Goal: Find specific page/section: Find specific page/section

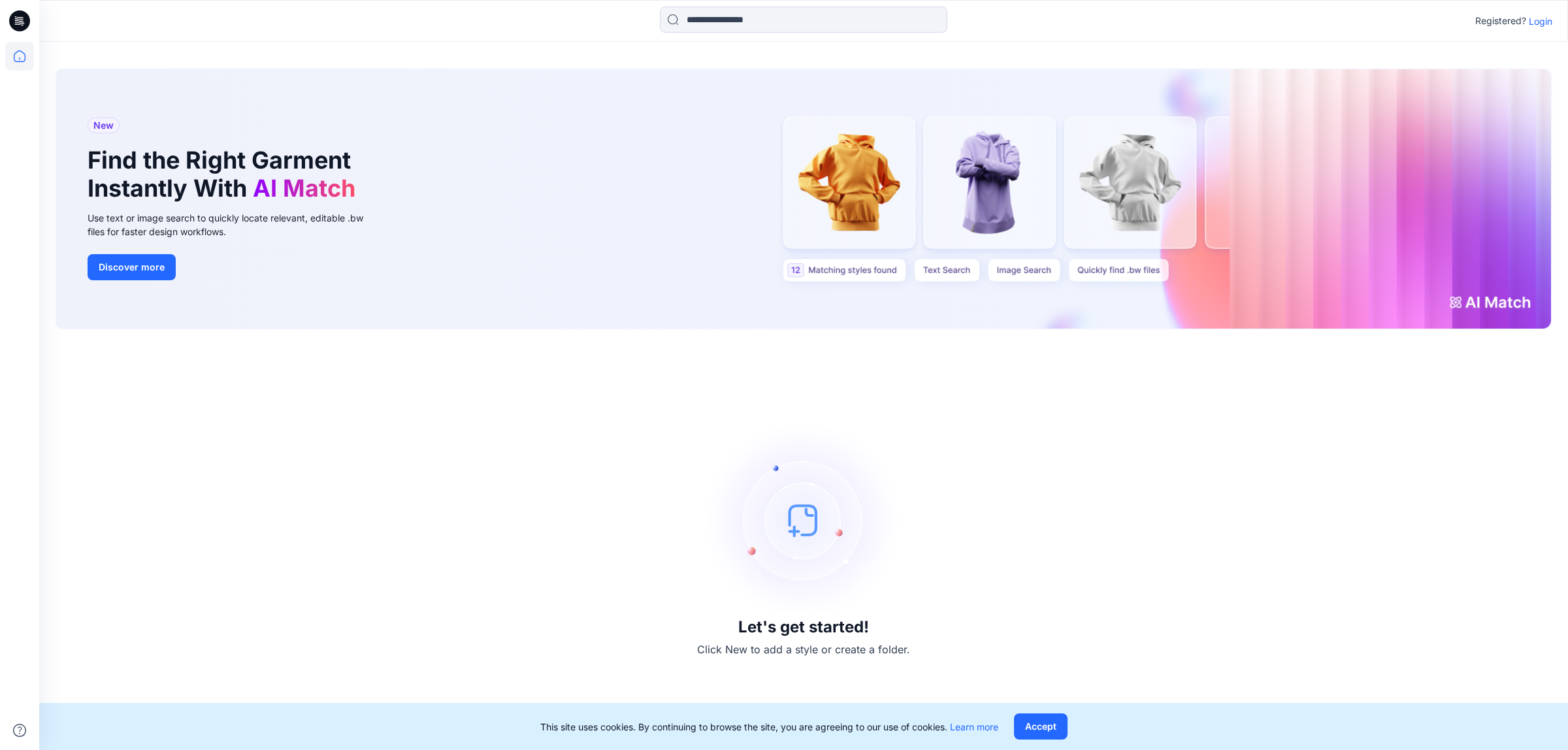
click at [40, 60] on div "New Find the Right Garment Instantly With AI Match Use text or image search to …" at bounding box center [803, 396] width 1529 height 708
click at [1535, 20] on p "Login" at bounding box center [1540, 21] width 24 height 14
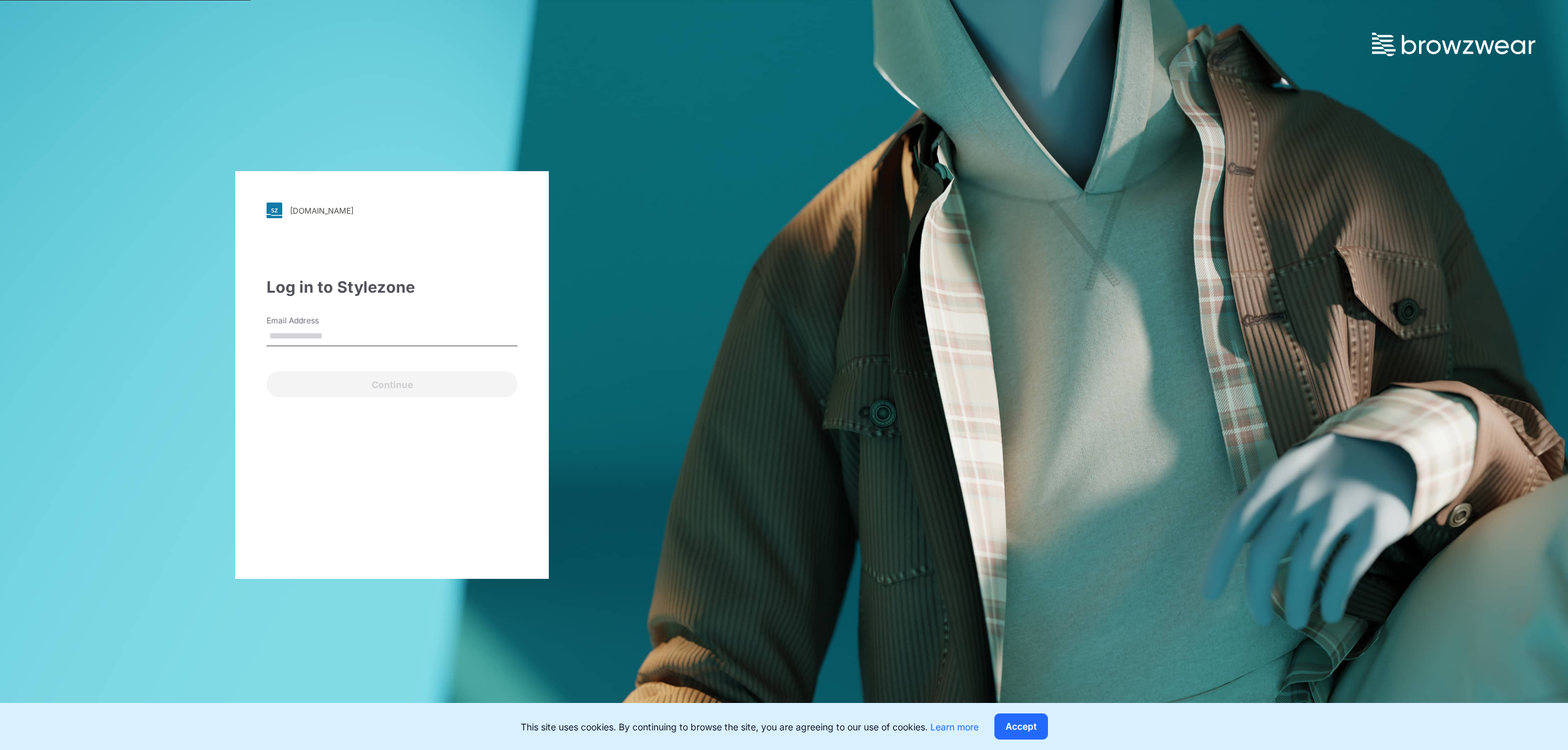
click at [394, 339] on input "Email Address" at bounding box center [391, 336] width 251 height 19
type input "**********"
click at [409, 376] on button "Continue" at bounding box center [391, 384] width 251 height 26
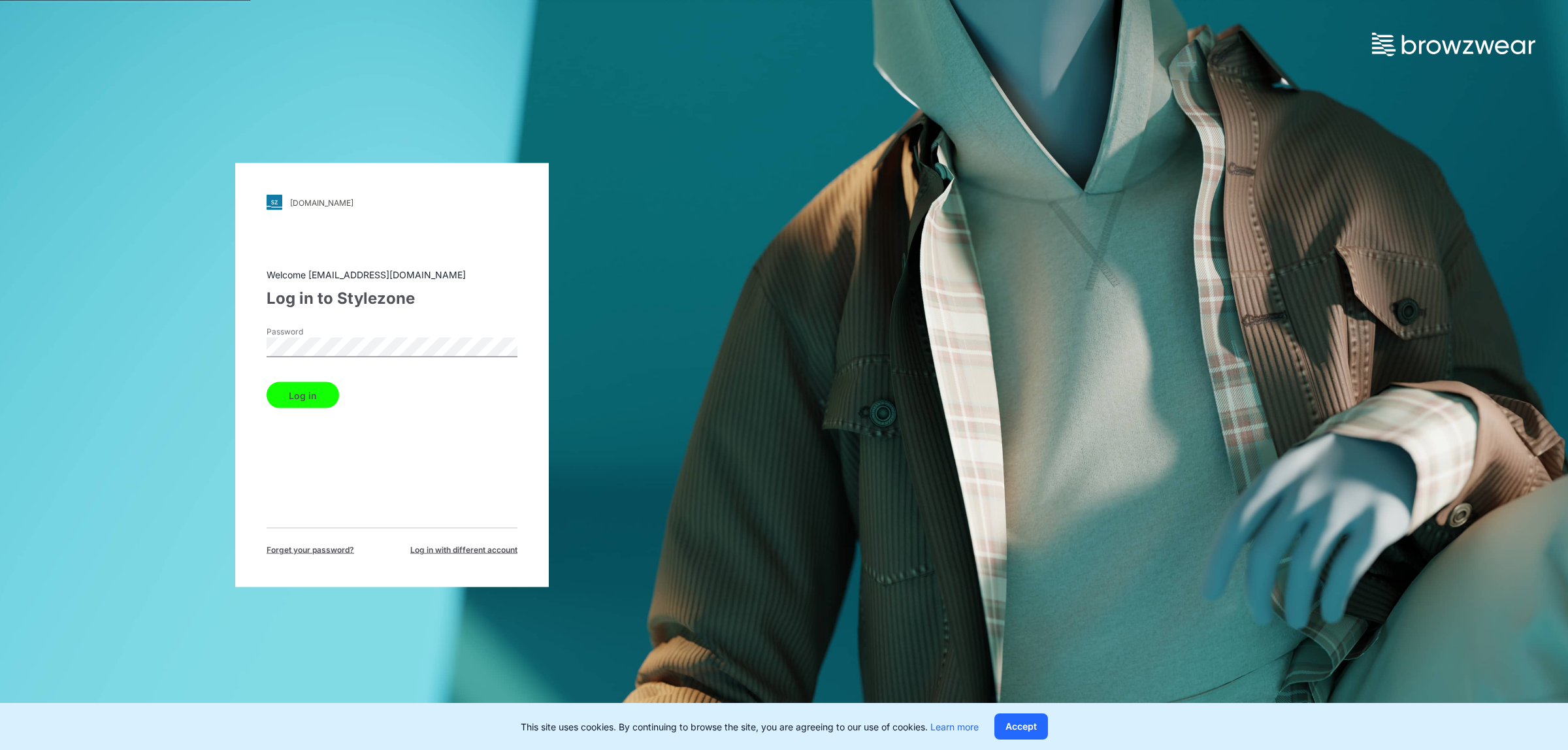
click at [288, 396] on button "Log in" at bounding box center [302, 396] width 72 height 26
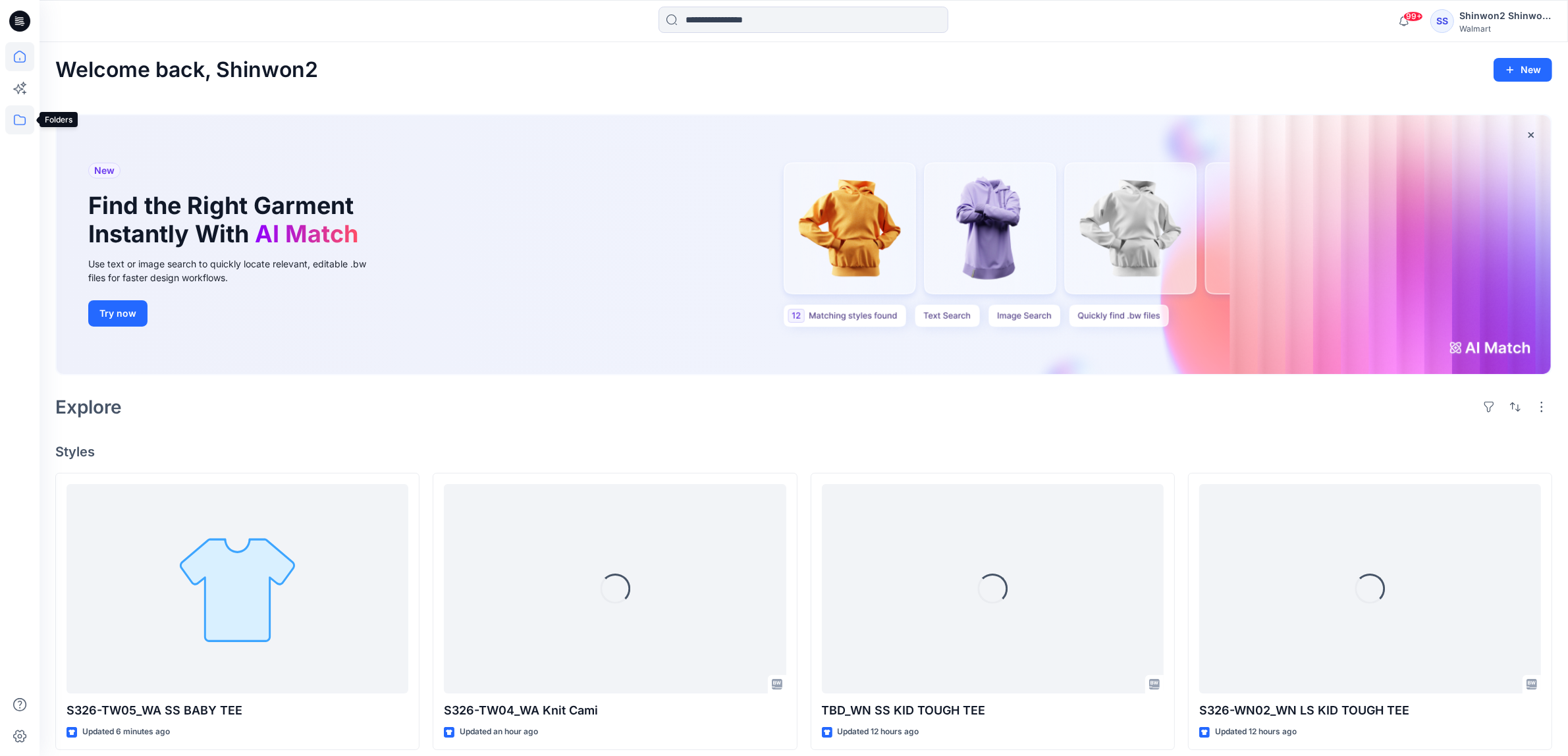
click at [24, 121] on icon at bounding box center [19, 120] width 29 height 29
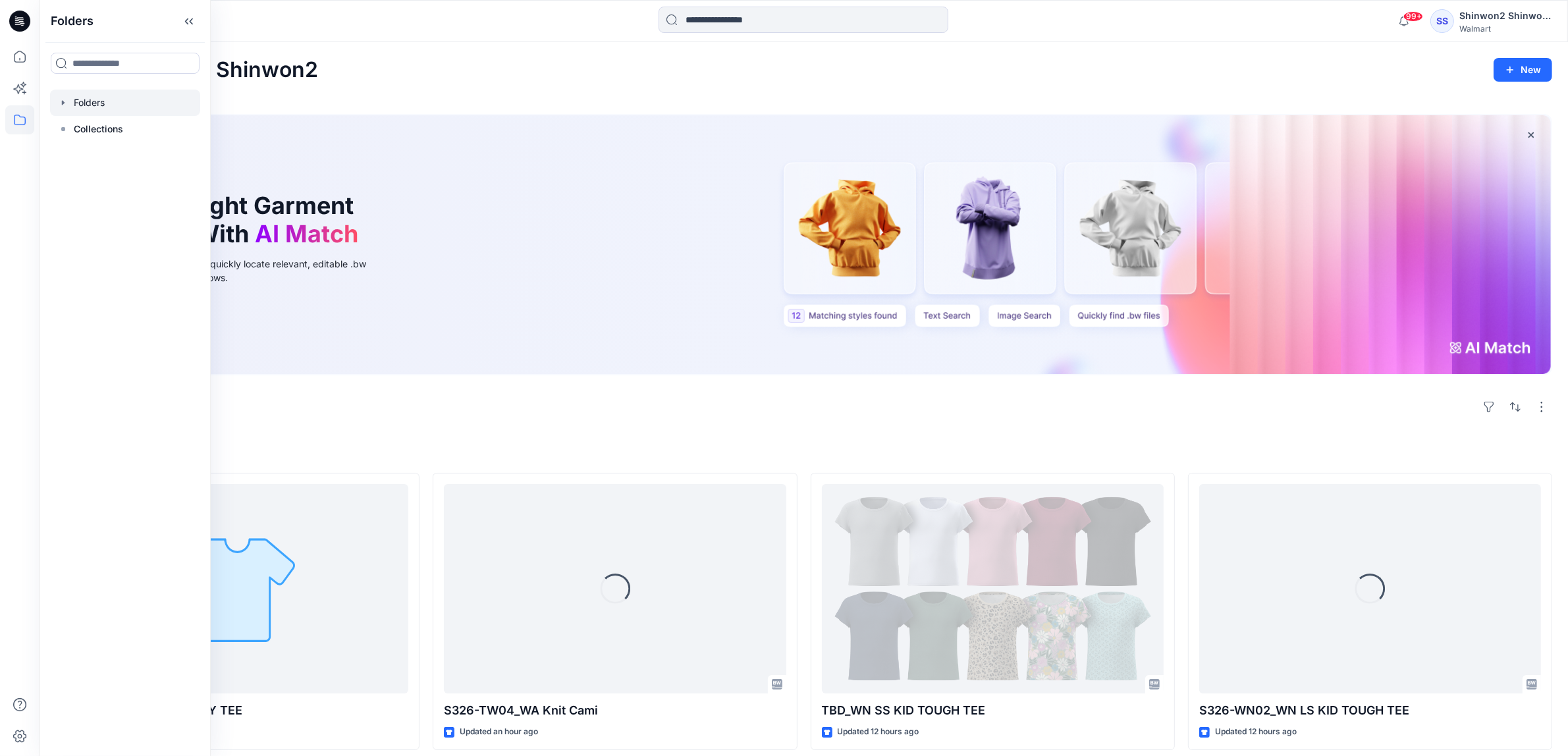
click at [79, 108] on div at bounding box center [125, 103] width 150 height 26
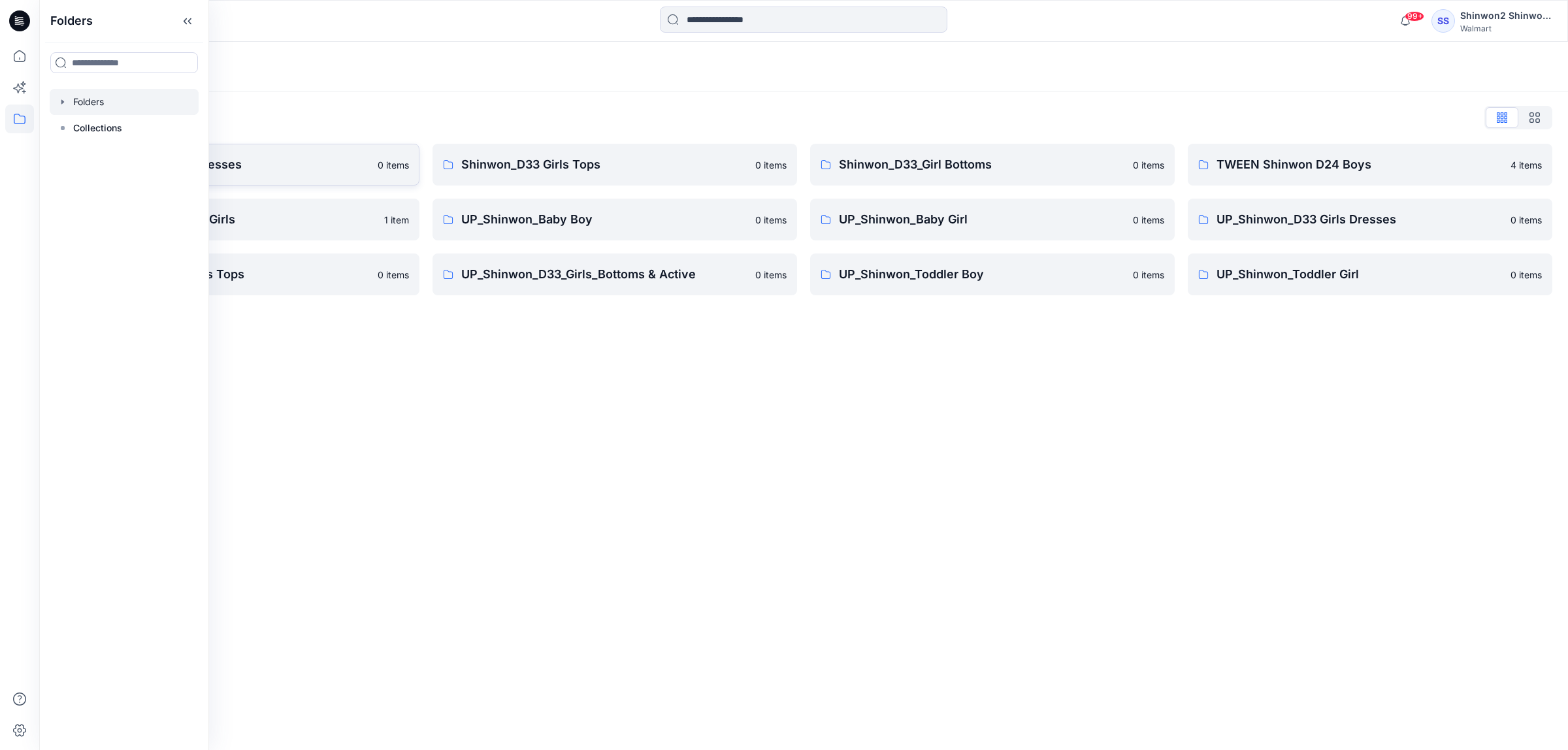
click at [234, 158] on p "Shinwon_D33 Girls Dresses" at bounding box center [227, 164] width 286 height 18
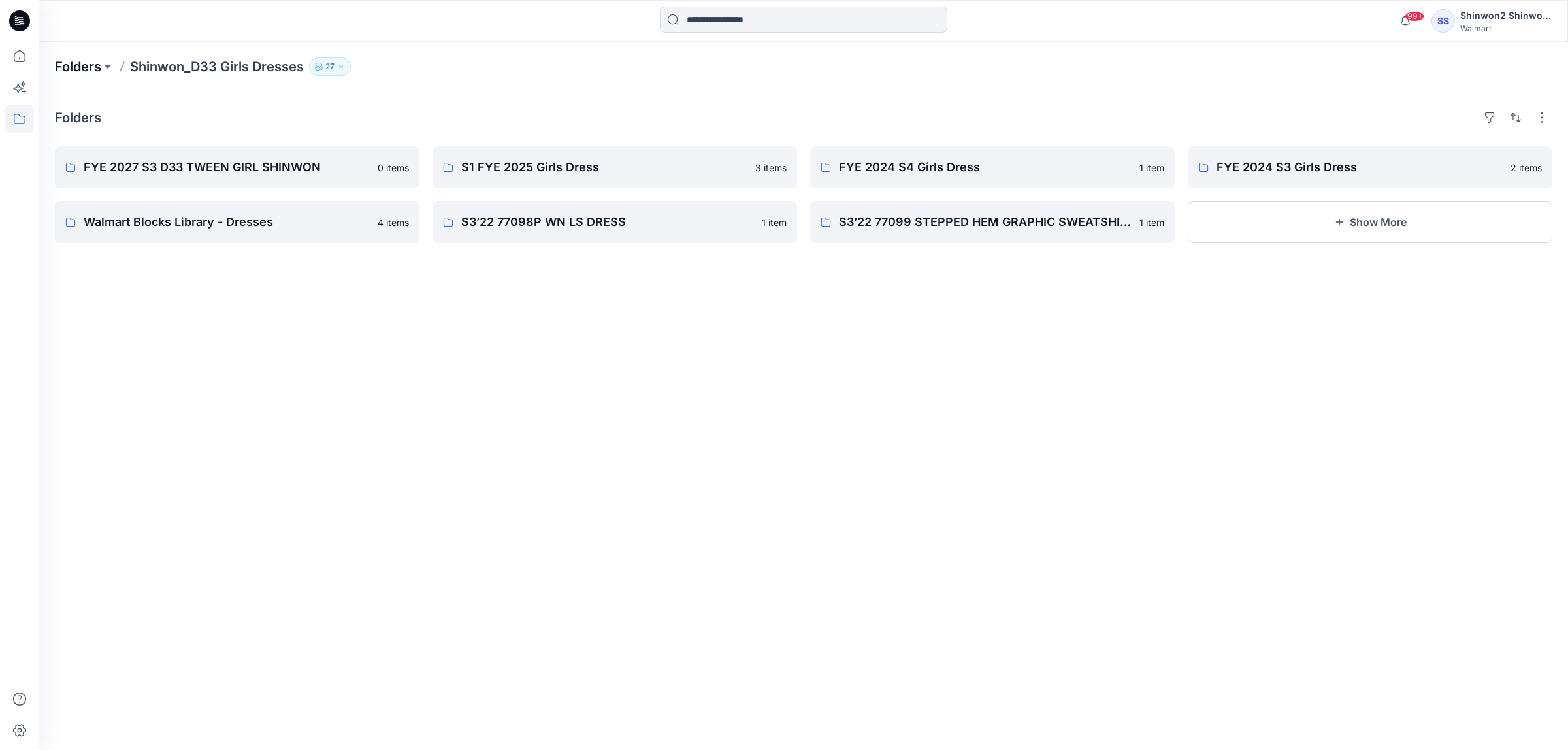
click at [77, 60] on p "Folders" at bounding box center [78, 66] width 46 height 18
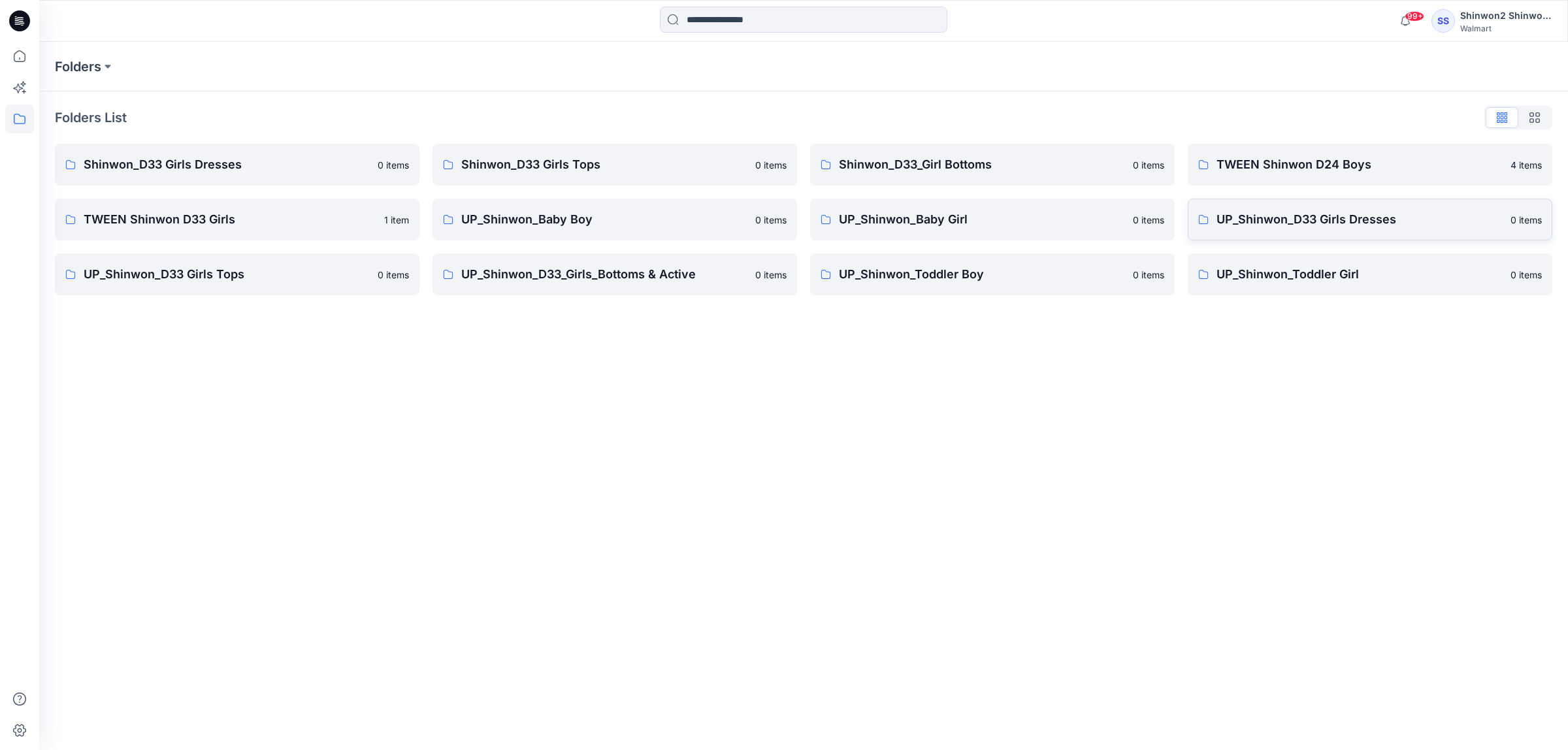
click at [1326, 210] on p "UP_Shinwon_D33 Girls Dresses" at bounding box center [1359, 219] width 286 height 18
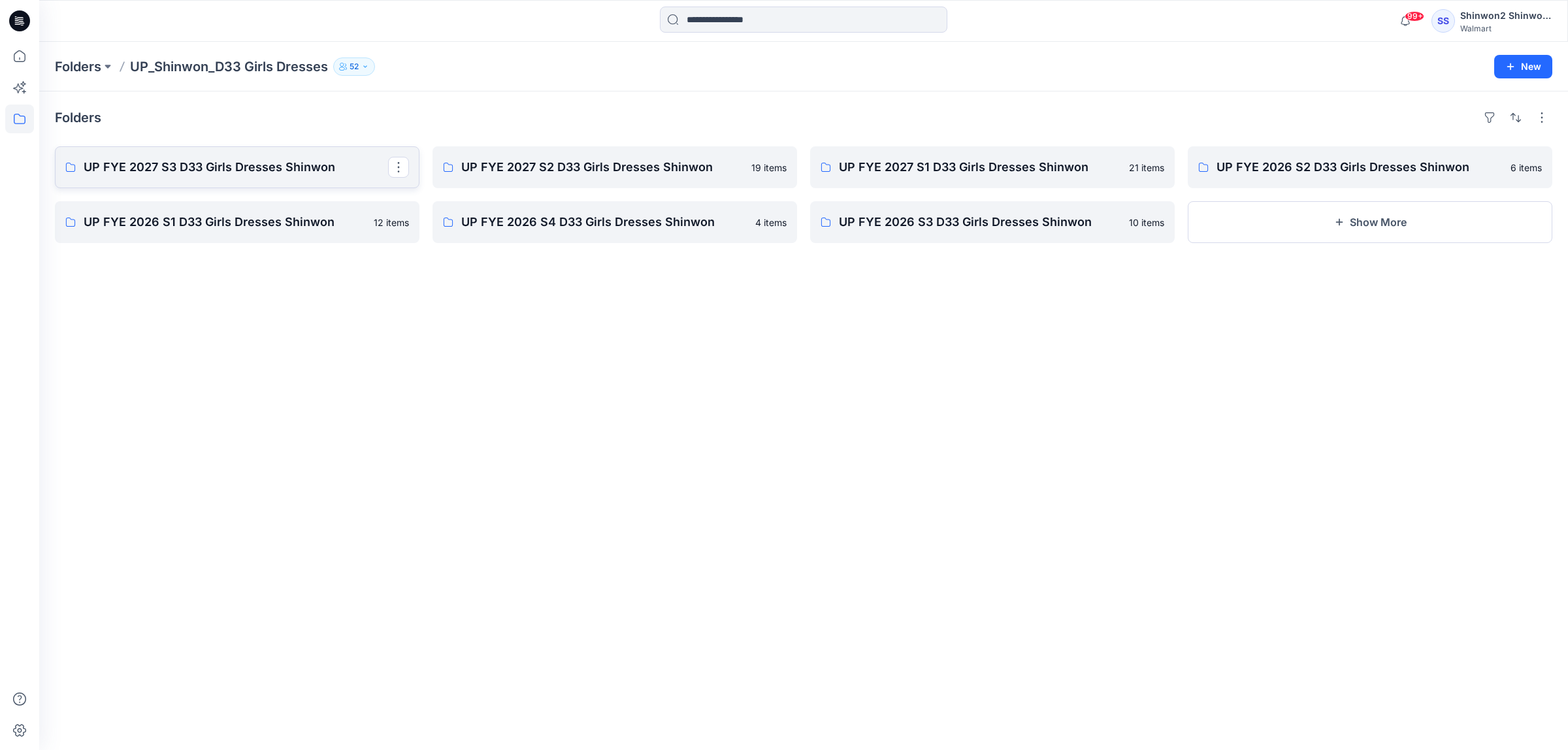
click at [283, 172] on p "UP FYE 2027 S3 D33 Girls Dresses Shinwon" at bounding box center [236, 167] width 305 height 18
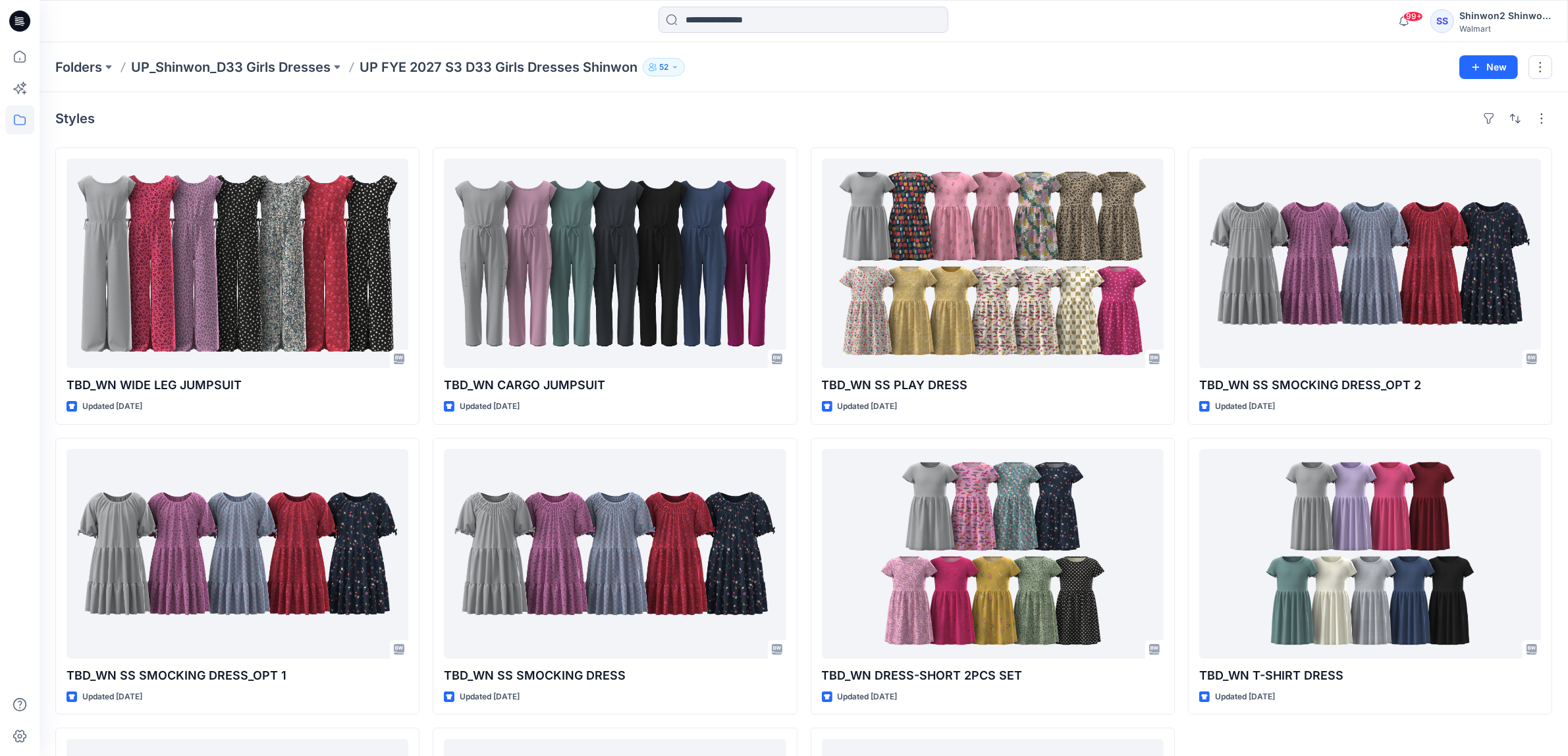
click at [1123, 100] on div "Styles TBD_WN WIDE LEG JUMPSUIT Updated [DATE] TBD_WN SS SMOCKING DRESS_OPT 1 U…" at bounding box center [803, 556] width 1528 height 928
click at [1199, 132] on div "Styles TBD_WN WIDE LEG JUMPSUIT Updated [DATE] TBD_WN SS SMOCKING DRESS_OPT 1 U…" at bounding box center [803, 556] width 1528 height 928
click at [1197, 140] on div "Styles TBD_WN WIDE LEG JUMPSUIT Updated [DATE] TBD_WN SS SMOCKING DRESS_OPT 1 U…" at bounding box center [803, 556] width 1528 height 928
click at [1189, 125] on div "Styles" at bounding box center [803, 119] width 1497 height 21
click at [1080, 130] on div "Styles TBD_WN WIDE LEG JUMPSUIT Updated [DATE] TBD_WN SS SMOCKING DRESS_OPT 1 U…" at bounding box center [803, 556] width 1528 height 928
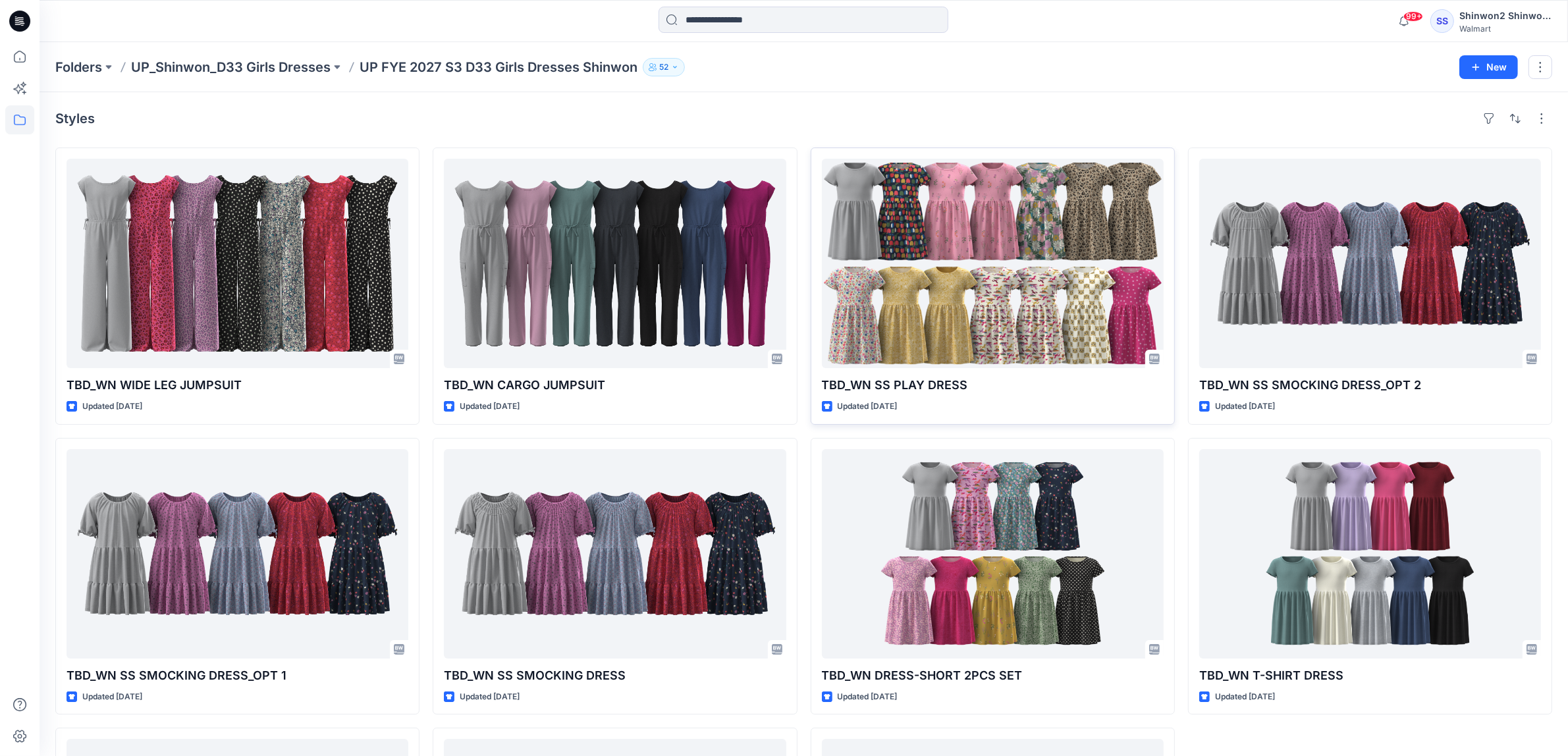
click at [1058, 148] on div "TBD_WN SS PLAY DRESS Updated [DATE]" at bounding box center [993, 286] width 364 height 277
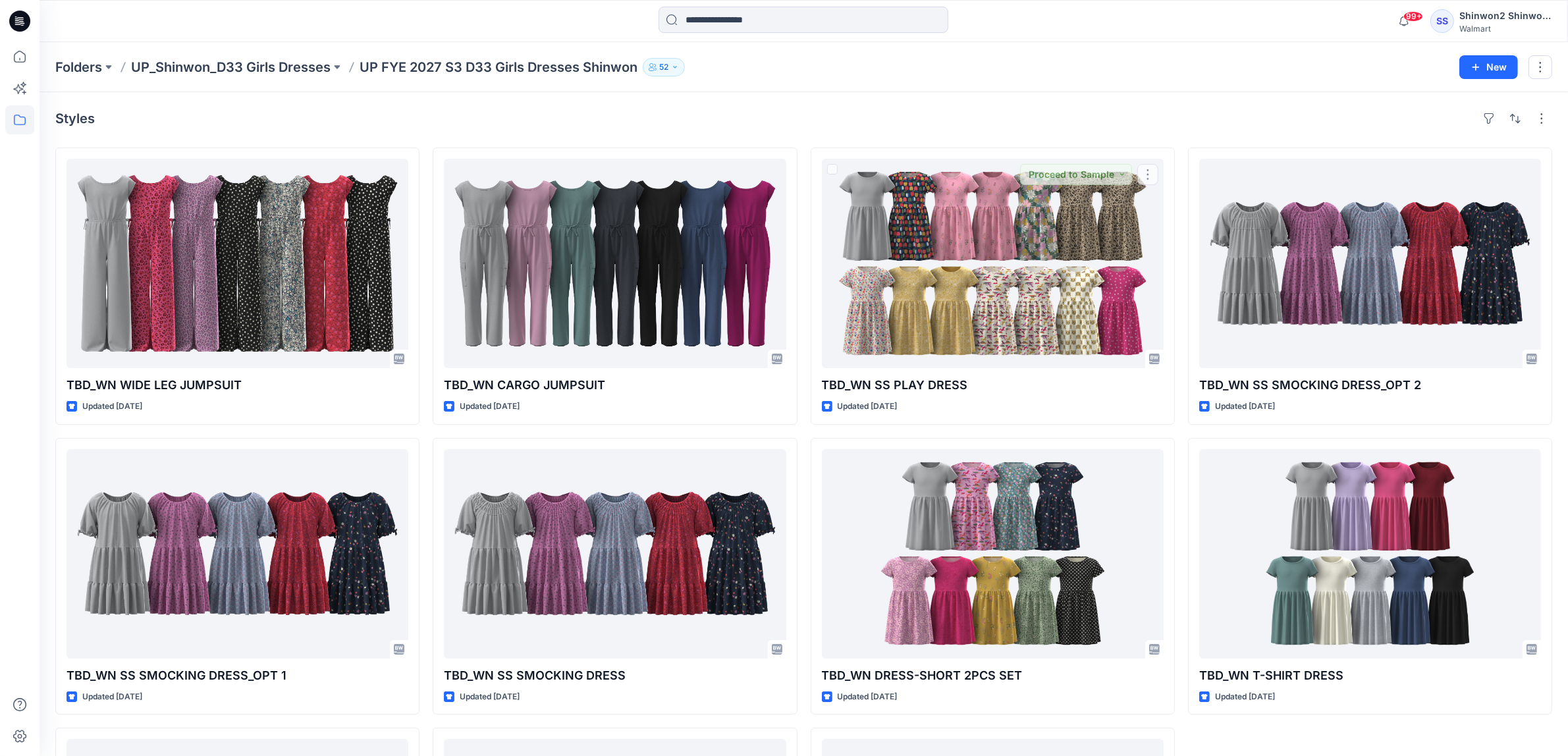
click at [1066, 109] on div "Styles" at bounding box center [803, 119] width 1497 height 21
click at [1202, 108] on div "Styles" at bounding box center [803, 119] width 1497 height 21
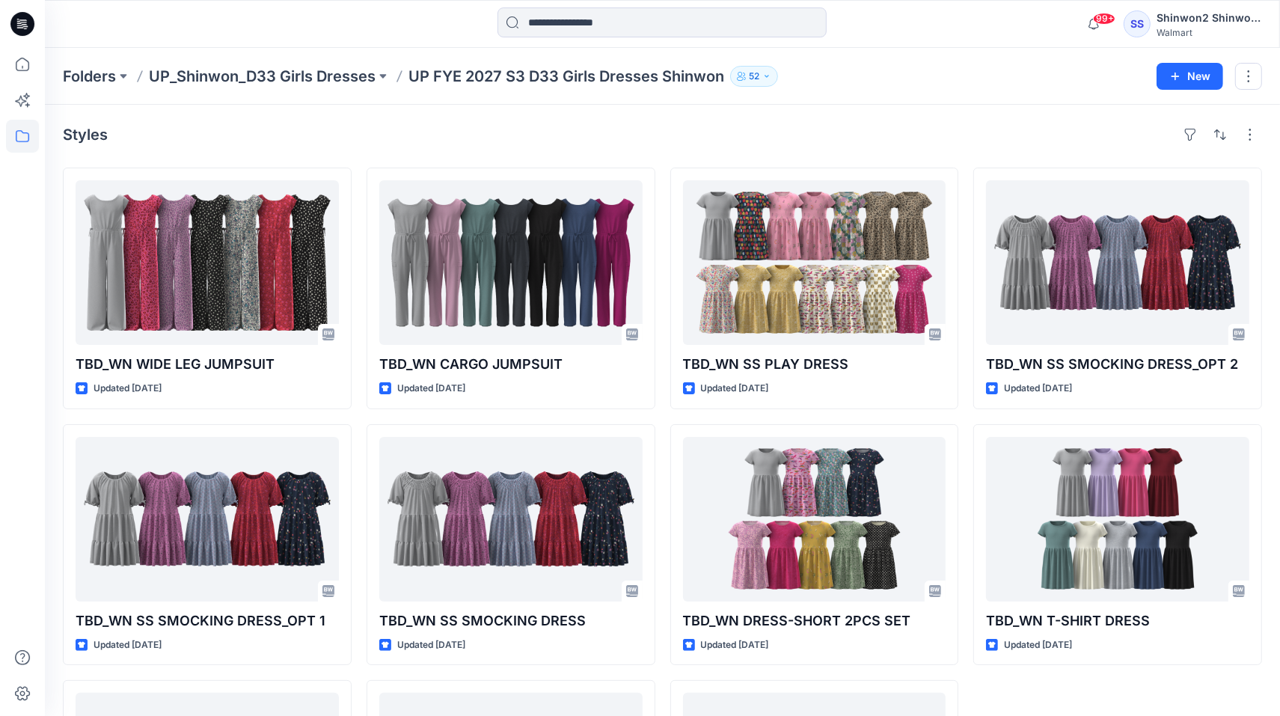
click at [884, 129] on div "Styles" at bounding box center [662, 135] width 1199 height 24
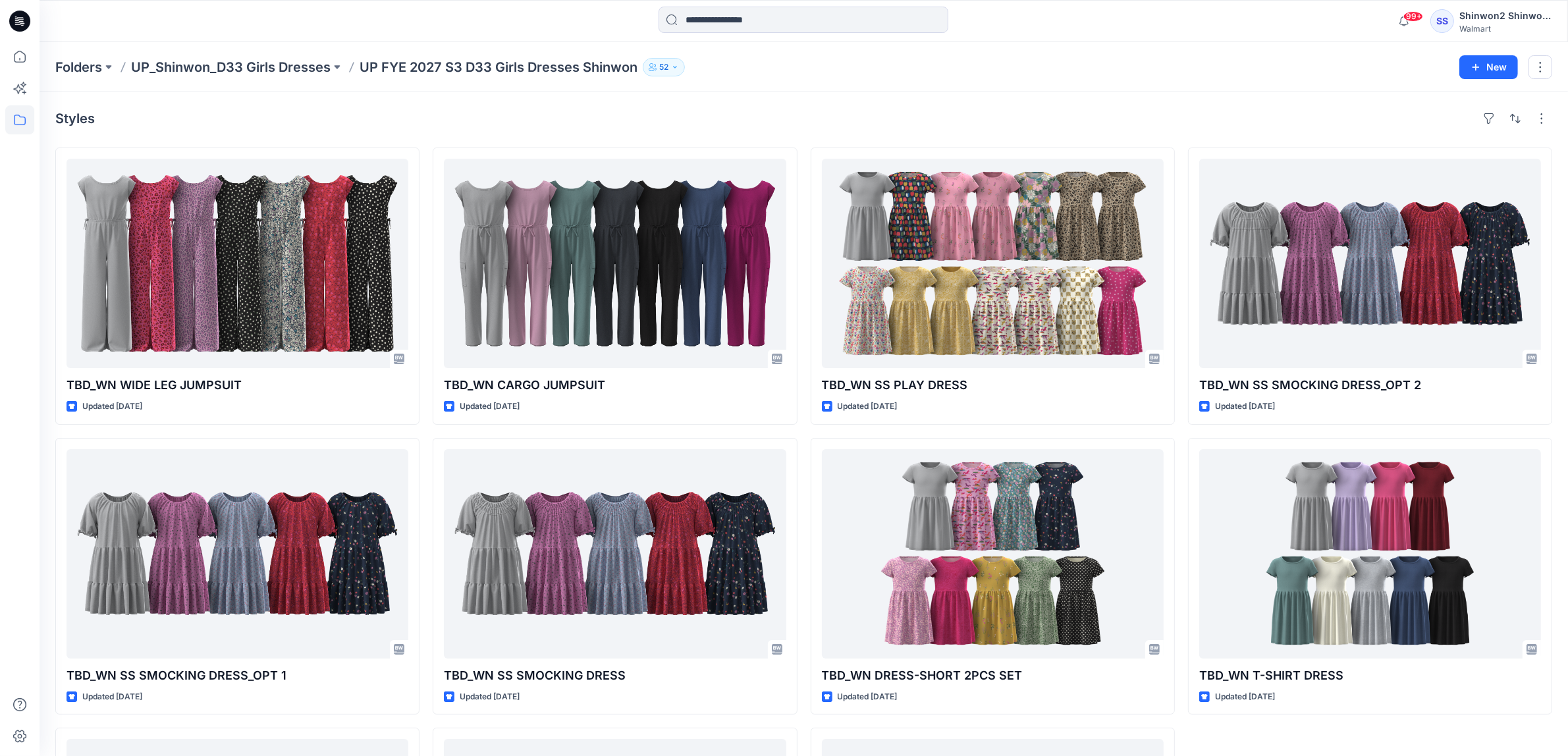
click at [1040, 116] on div "Styles" at bounding box center [803, 119] width 1497 height 21
click at [894, 93] on div "Styles TBD_WN WIDE LEG JUMPSUIT Updated [DATE] TBD_WN SS SMOCKING DRESS_OPT 1 U…" at bounding box center [803, 556] width 1528 height 928
